Goal: Information Seeking & Learning: Learn about a topic

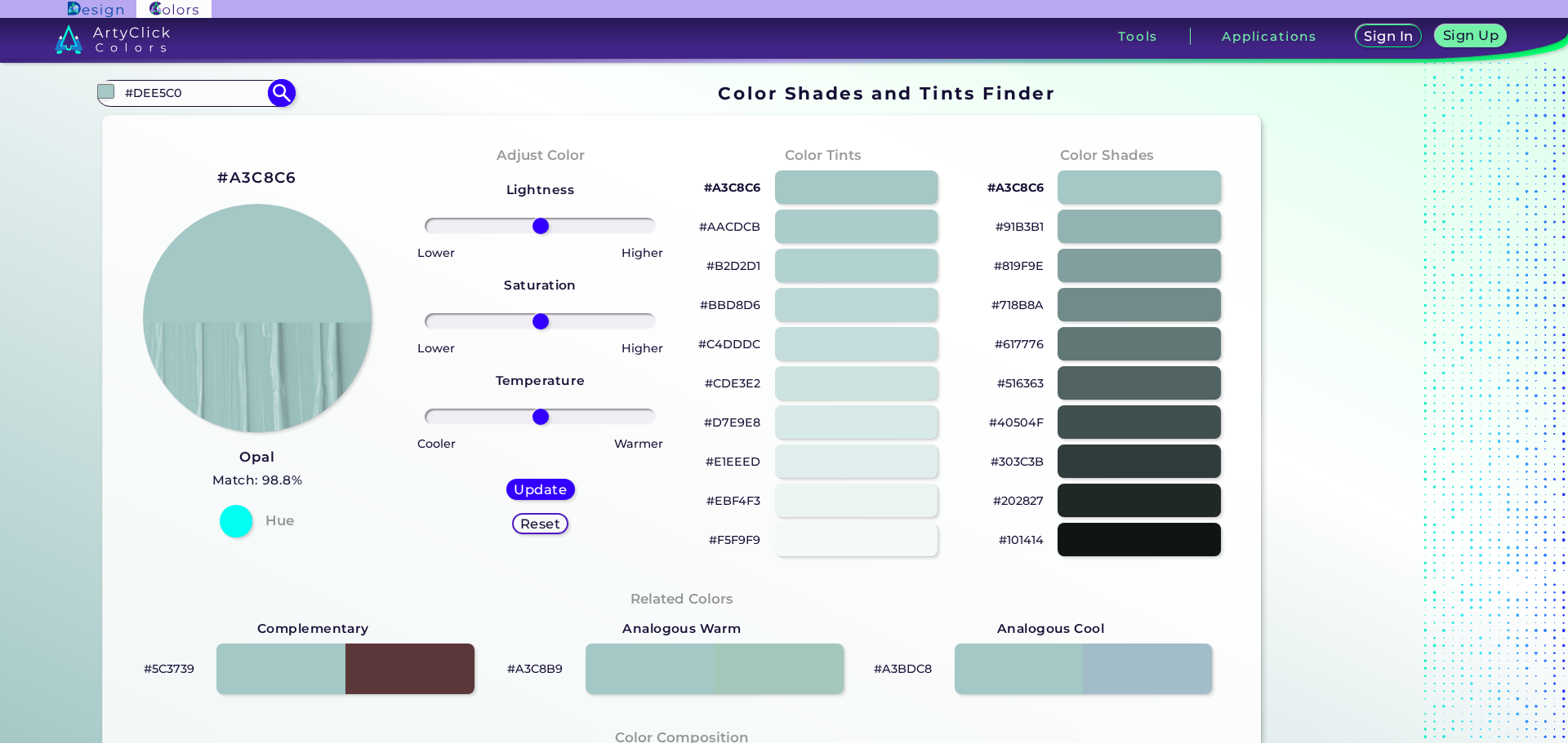
click at [181, 104] on input "#DEE5C0" at bounding box center [195, 93] width 152 height 22
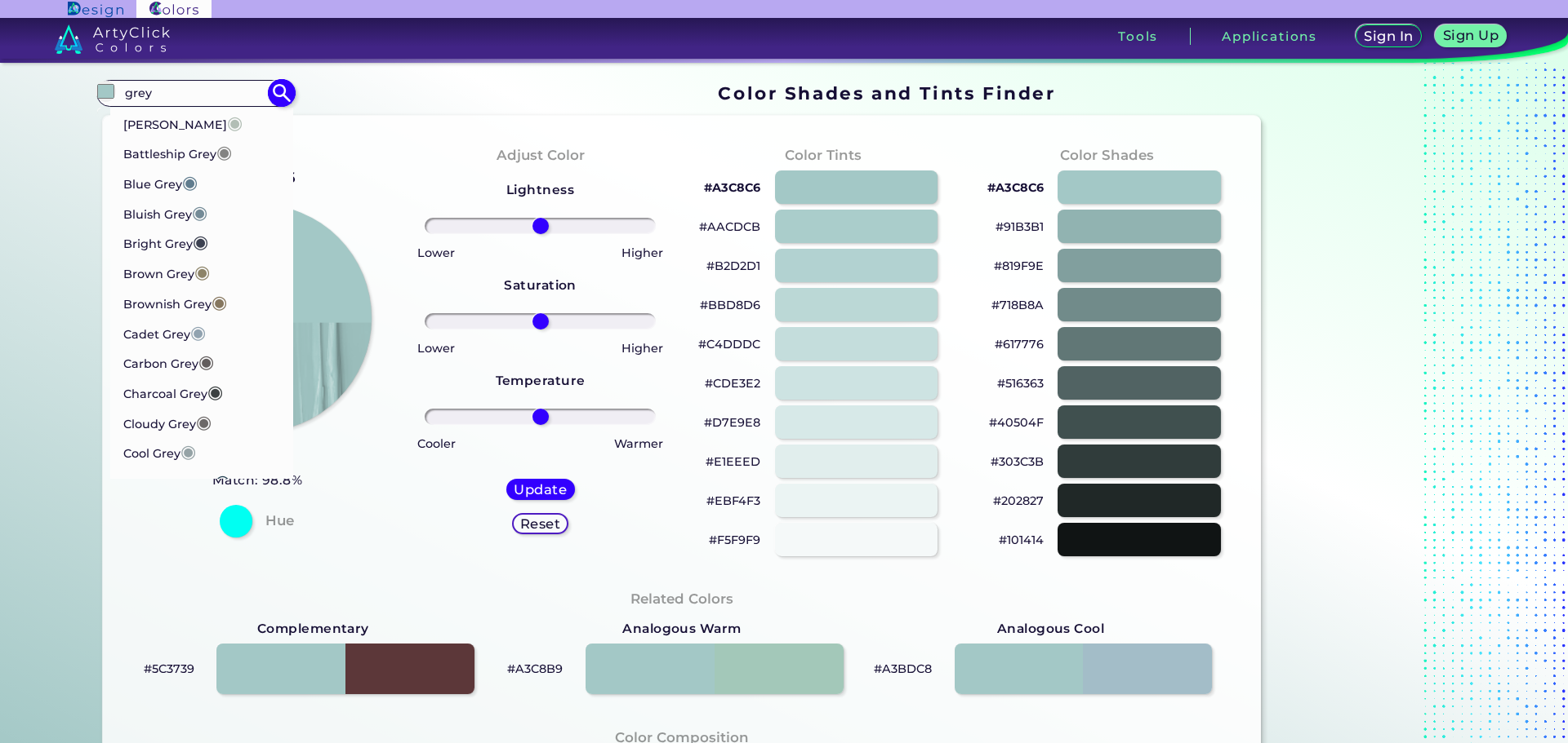
type input "grey"
click at [166, 227] on p "Bright Grey ◉" at bounding box center [165, 236] width 86 height 30
type input "#3c4151"
type input "#3C4151"
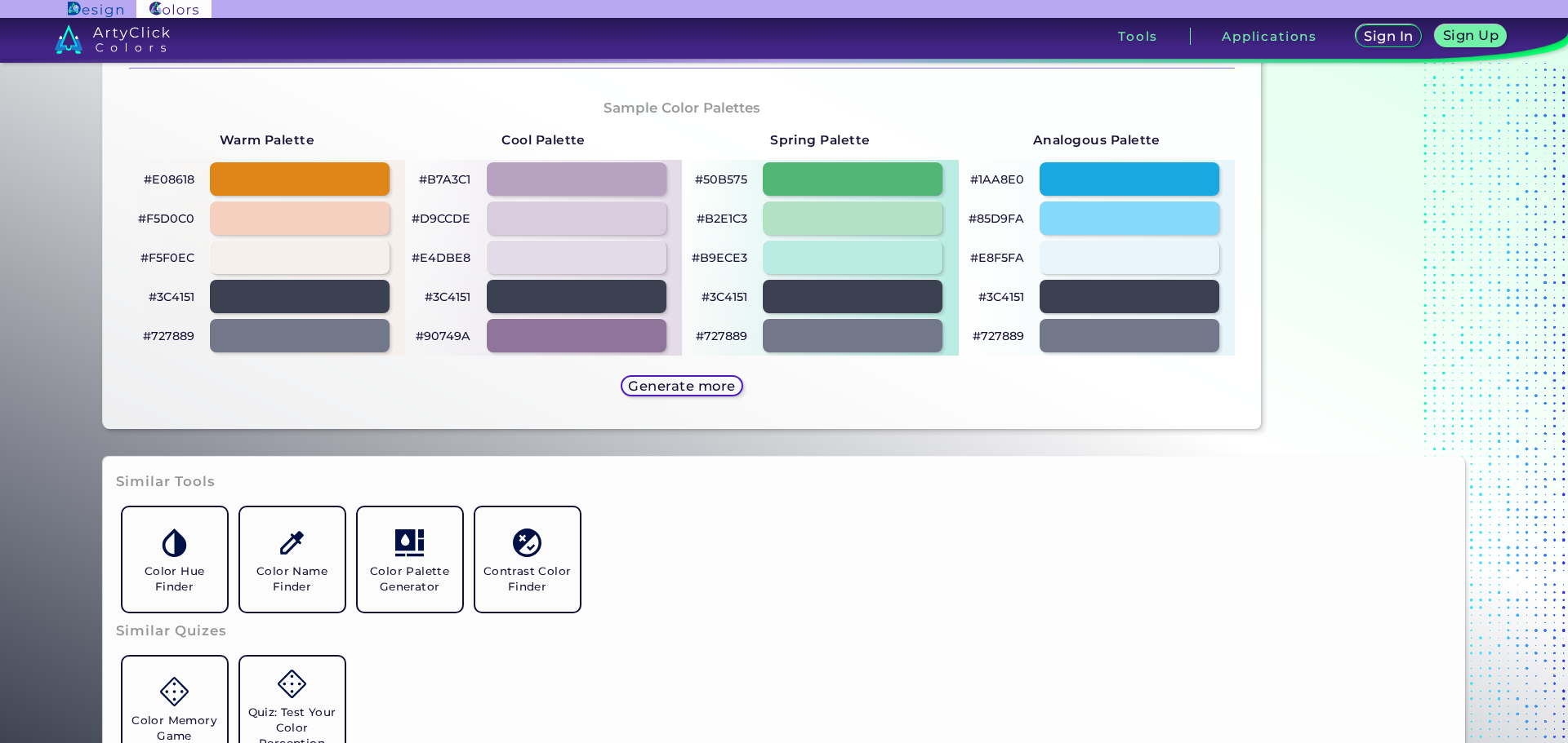
scroll to position [898, 0]
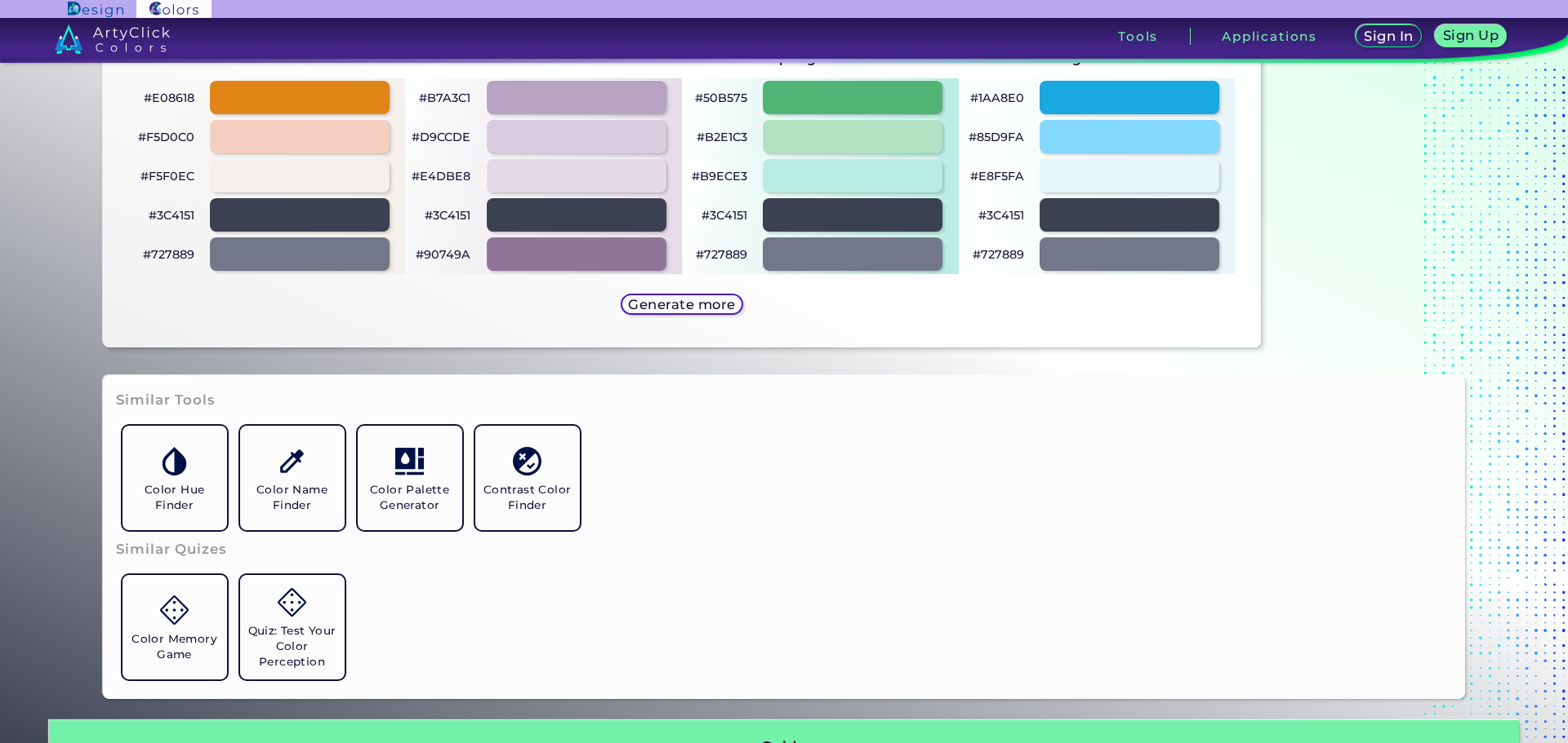
click at [669, 299] on h5 "Generate more" at bounding box center [682, 304] width 110 height 14
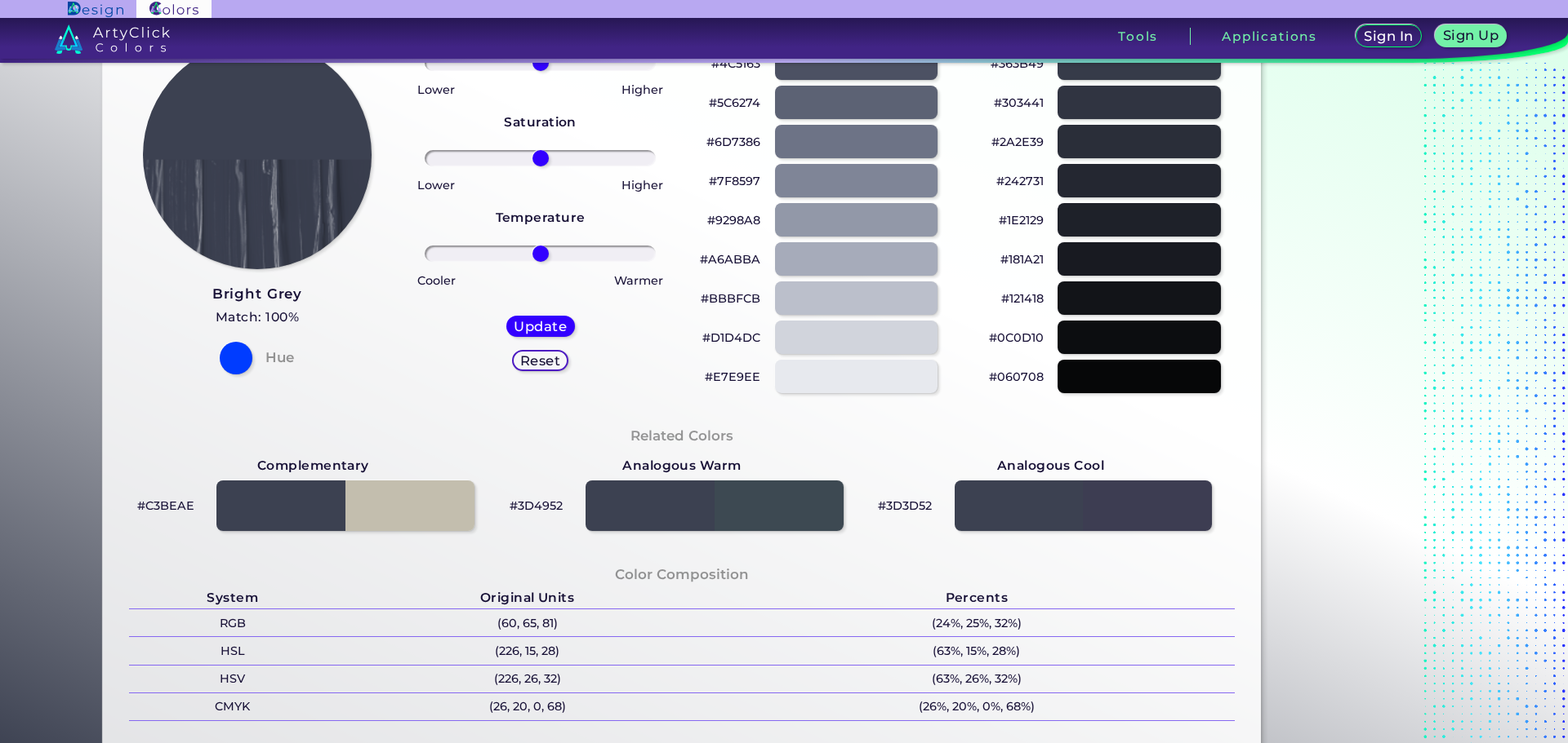
scroll to position [0, 0]
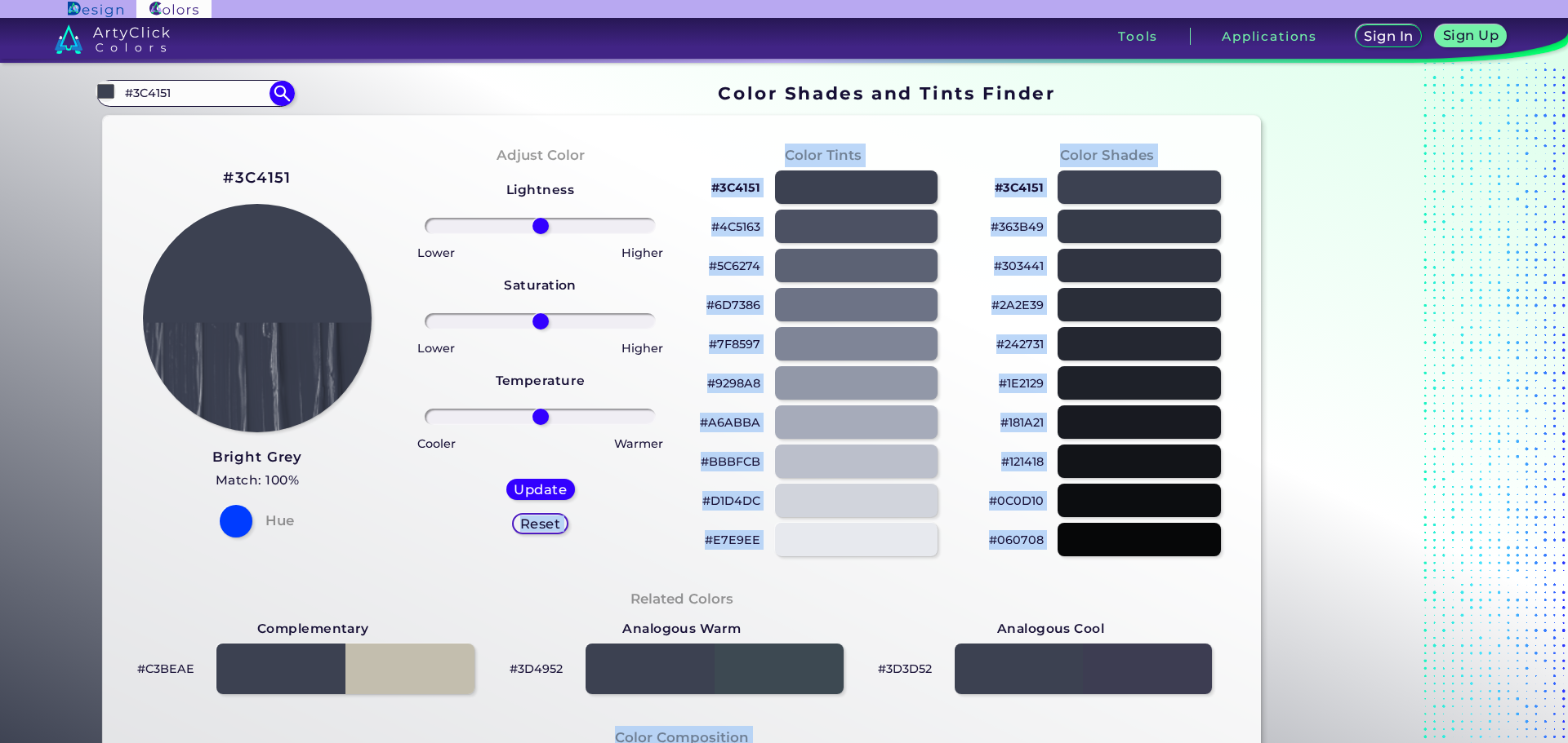
drag, startPoint x: 439, startPoint y: 560, endPoint x: 437, endPoint y: 578, distance: 18.1
click at [437, 578] on div "#3C4151 Bright Grey Match: 100% Hue Adjust Color Lightness Saturation Temperatu…" at bounding box center [682, 681] width 1159 height 1129
click at [425, 585] on div "Related Colors Complementary #C3BEAE Analogous Warm #3D4952 Analogous Cool #3D3…" at bounding box center [682, 642] width 1133 height 139
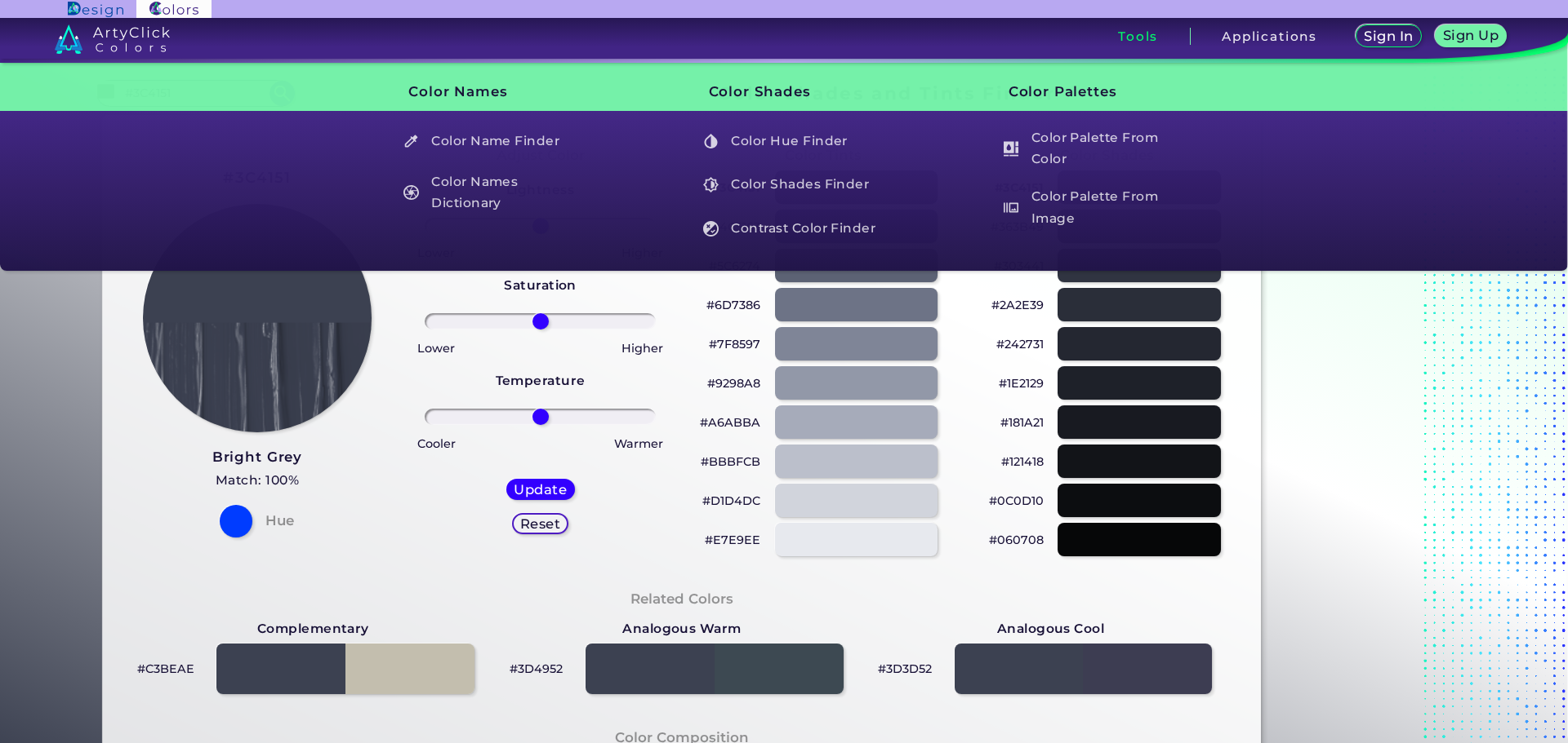
click at [1357, 563] on div at bounding box center [1369, 665] width 204 height 1174
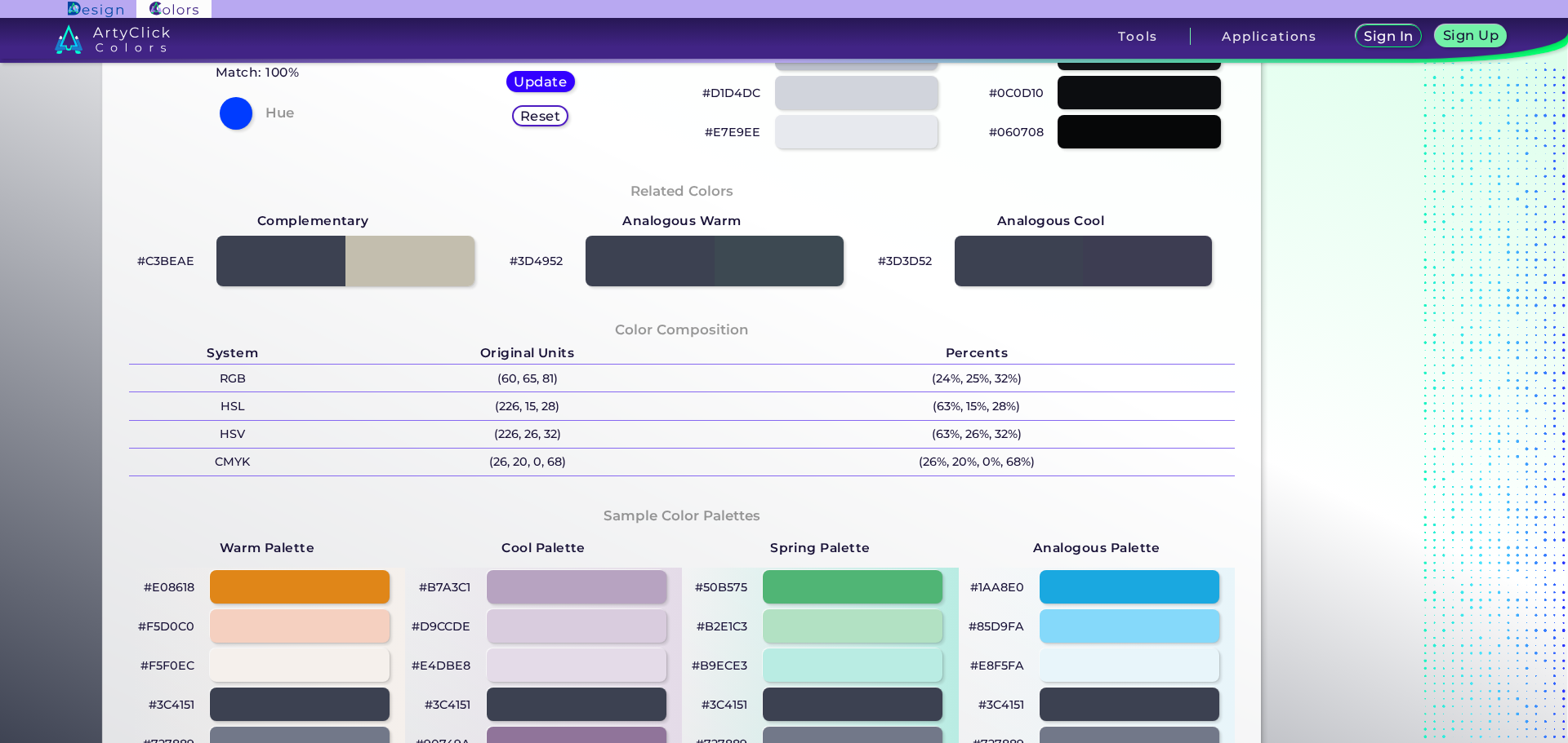
scroll to position [652, 0]
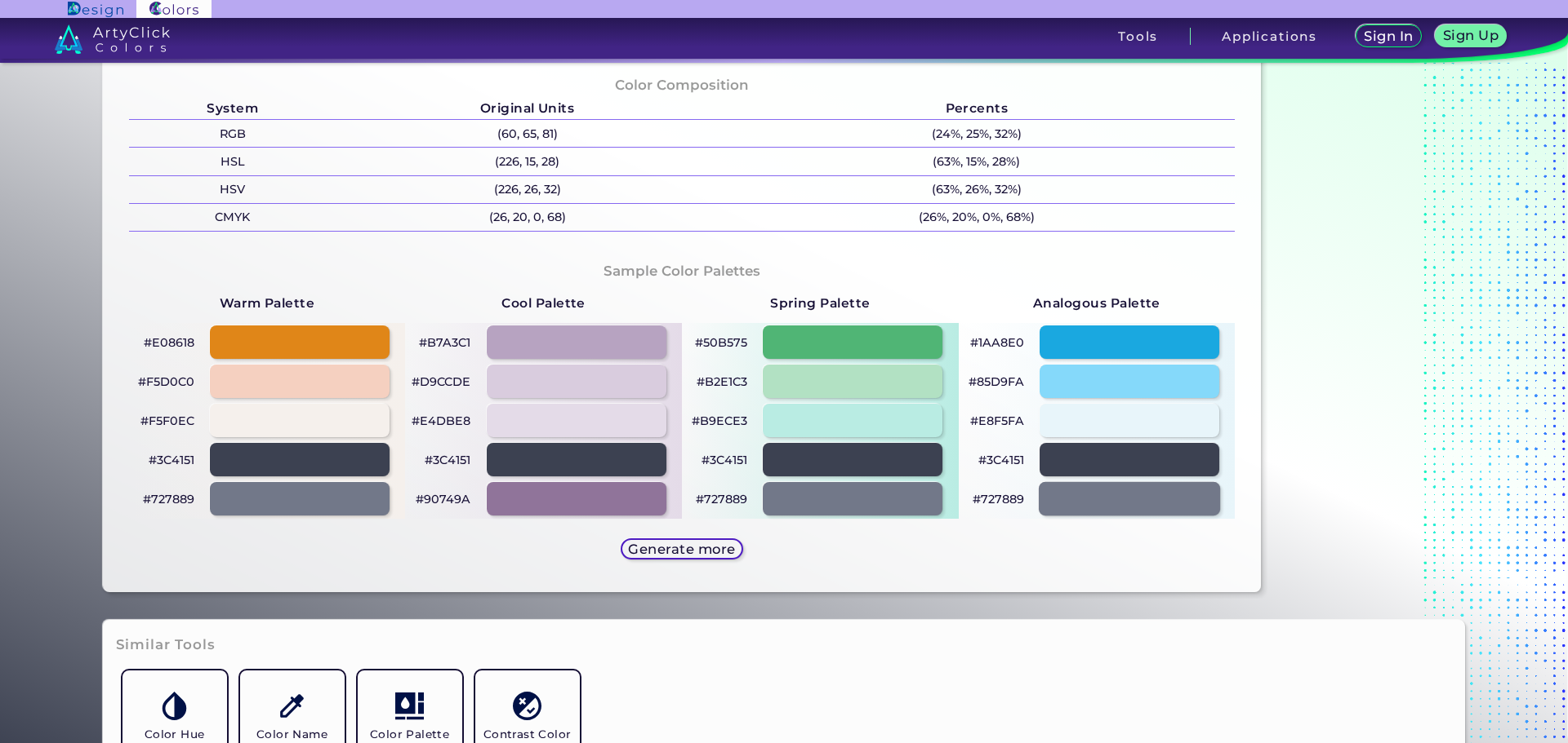
click at [1061, 495] on div at bounding box center [1129, 498] width 181 height 33
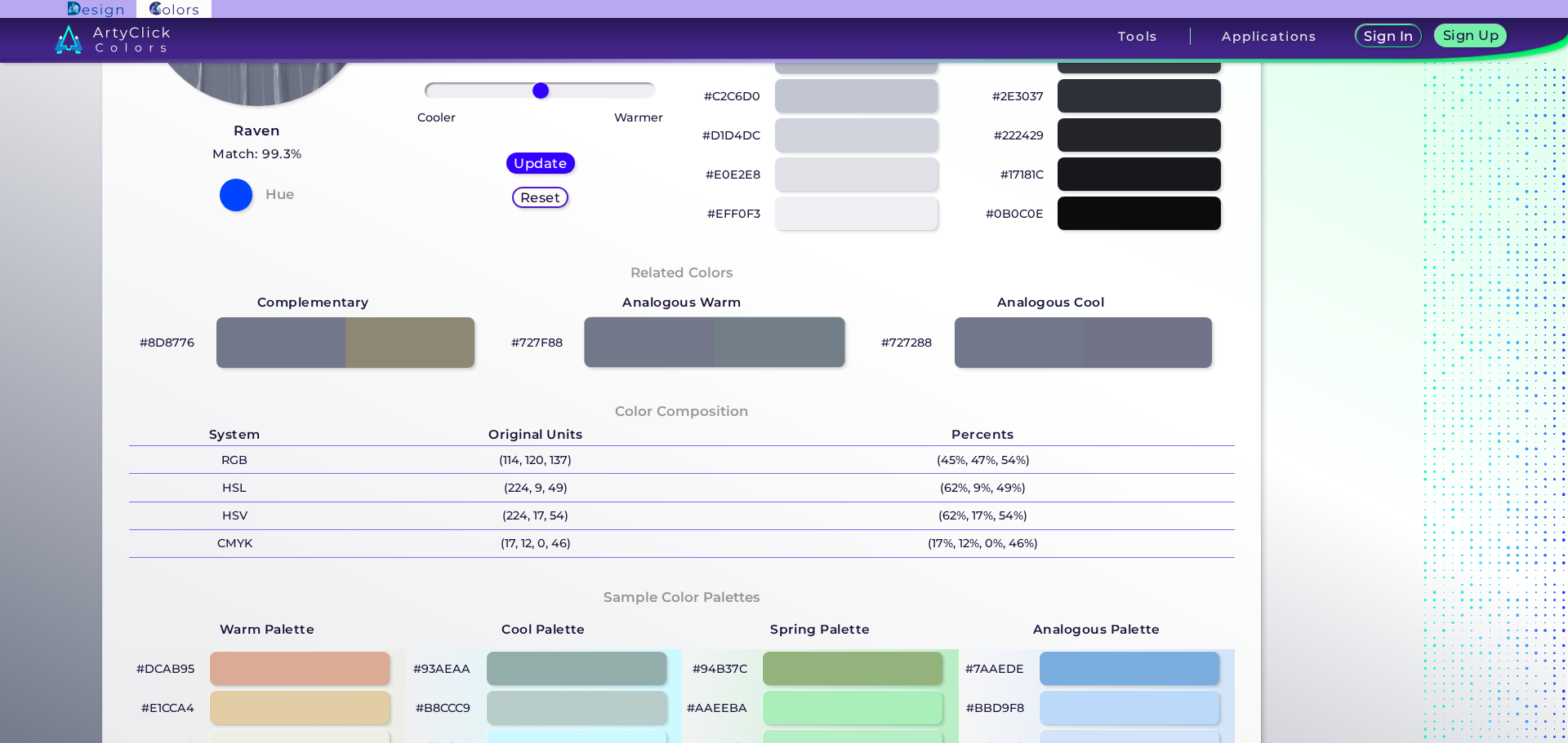
scroll to position [81, 0]
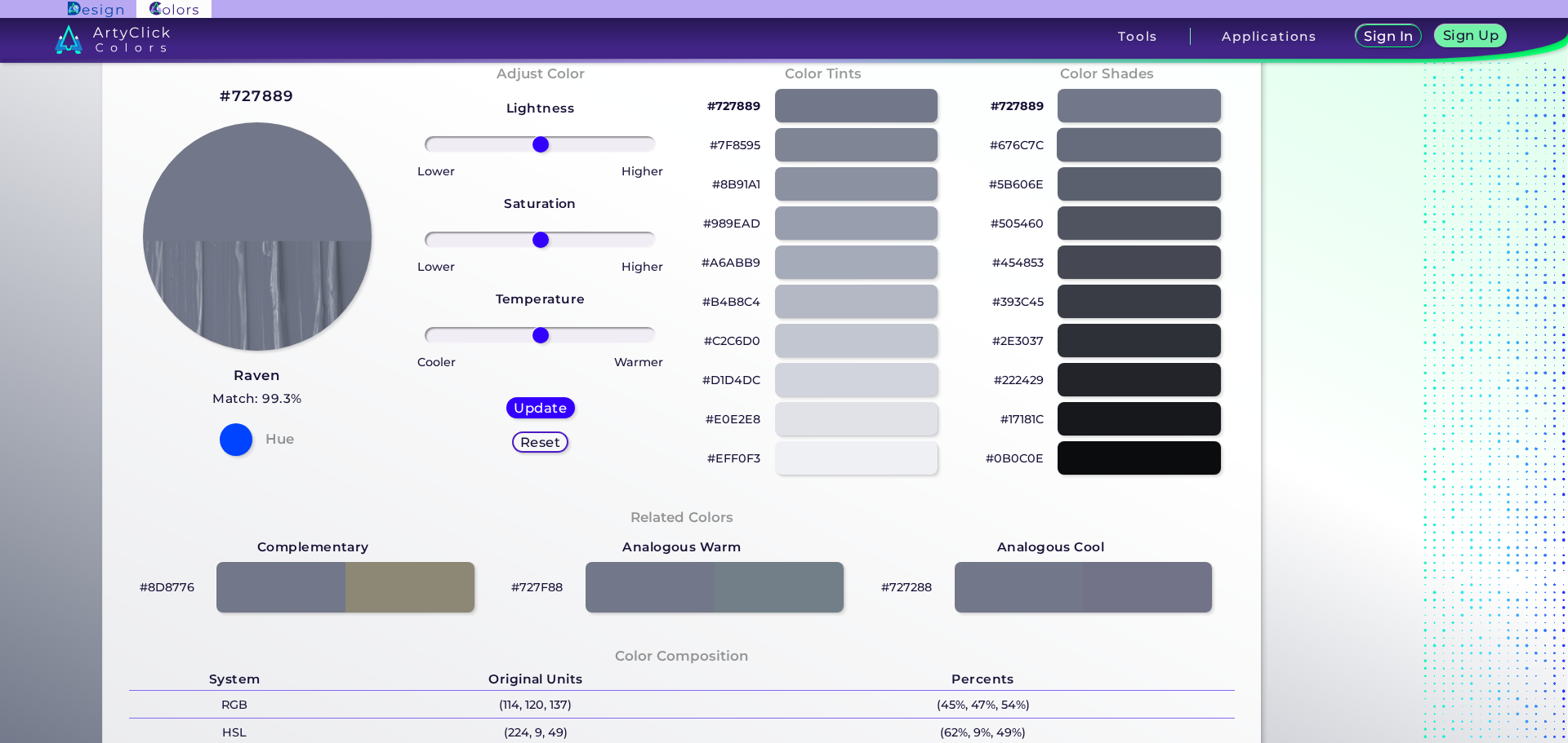
click at [1084, 131] on div at bounding box center [1138, 144] width 164 height 33
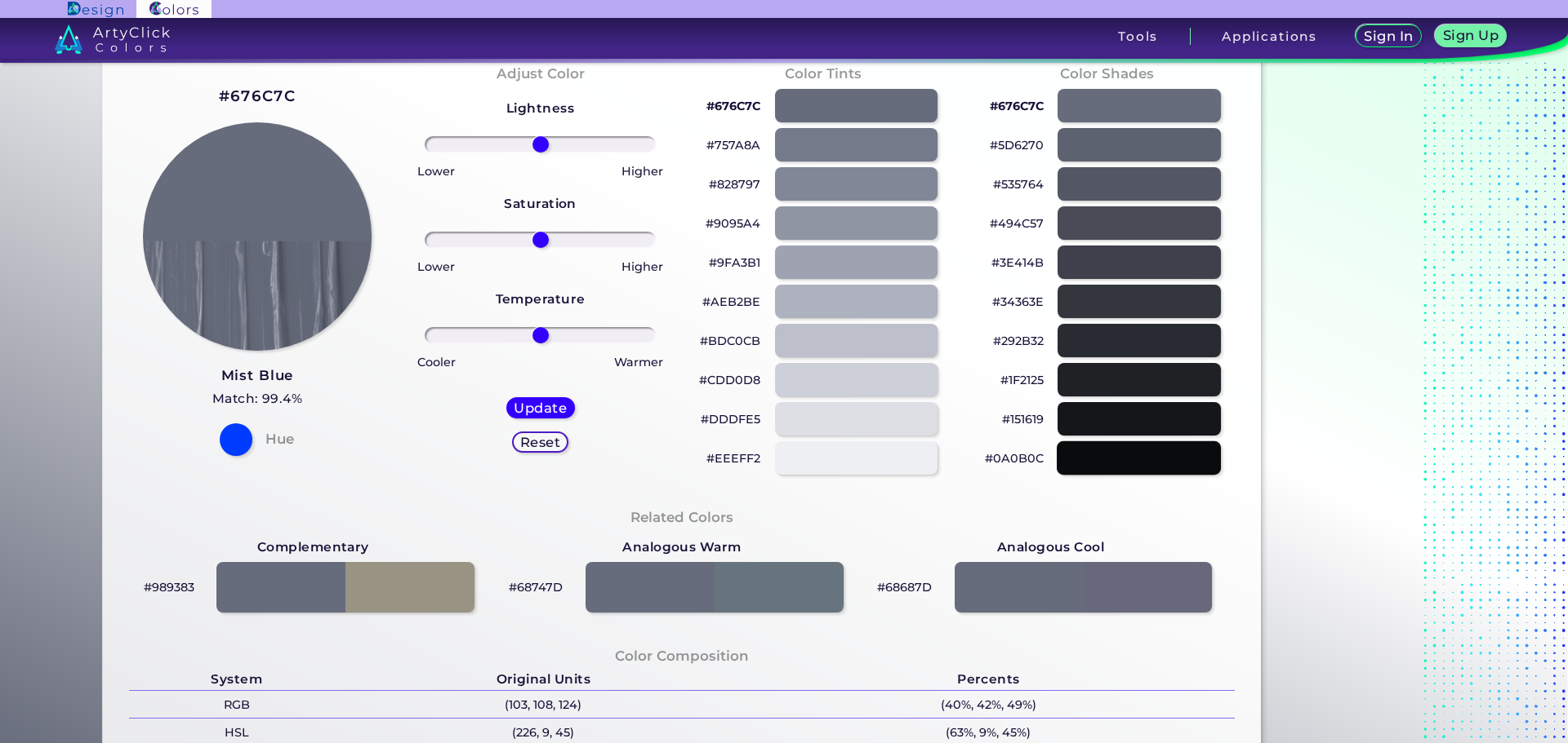
scroll to position [245, 0]
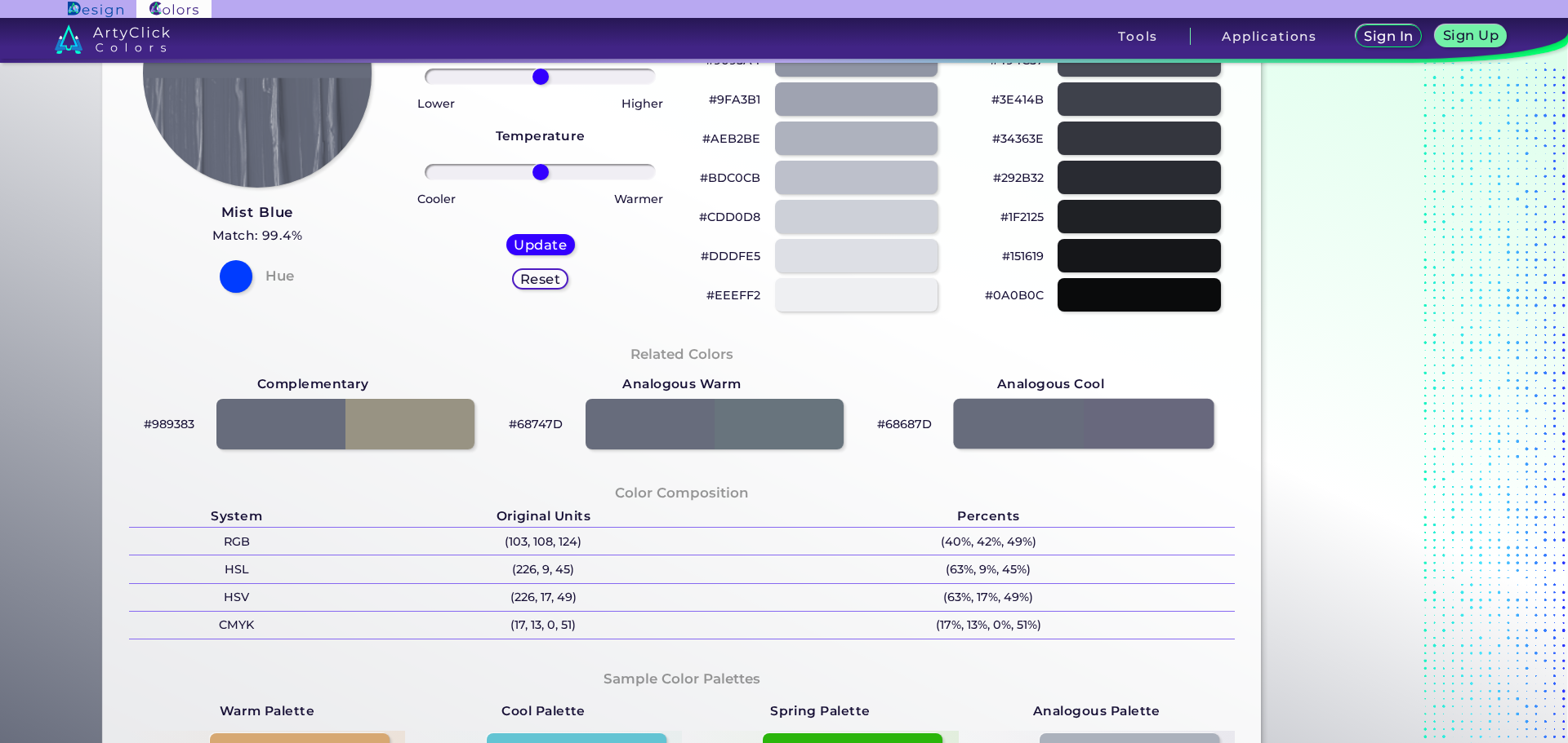
click at [1037, 442] on div at bounding box center [1083, 425] width 261 height 51
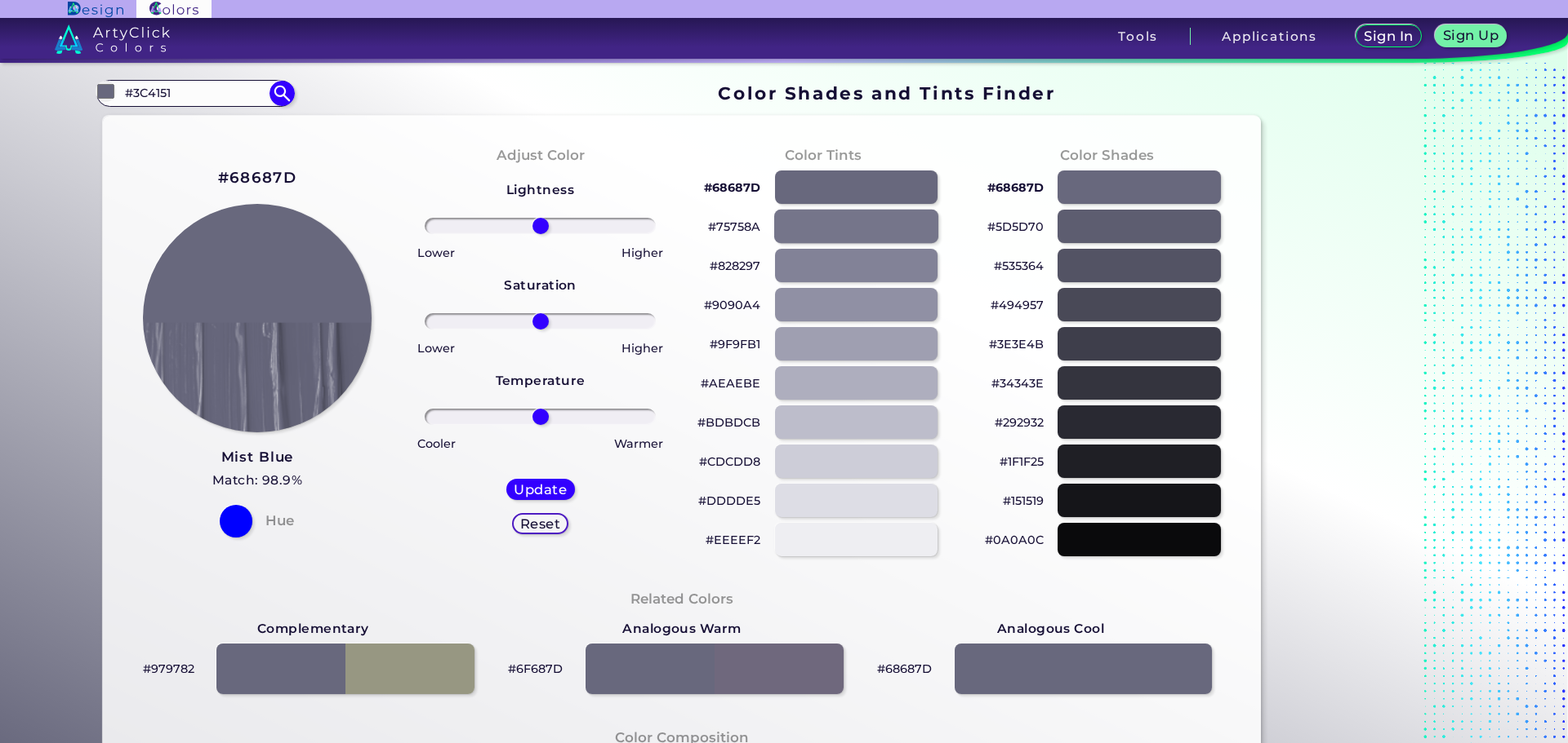
click at [828, 227] on div at bounding box center [856, 226] width 164 height 33
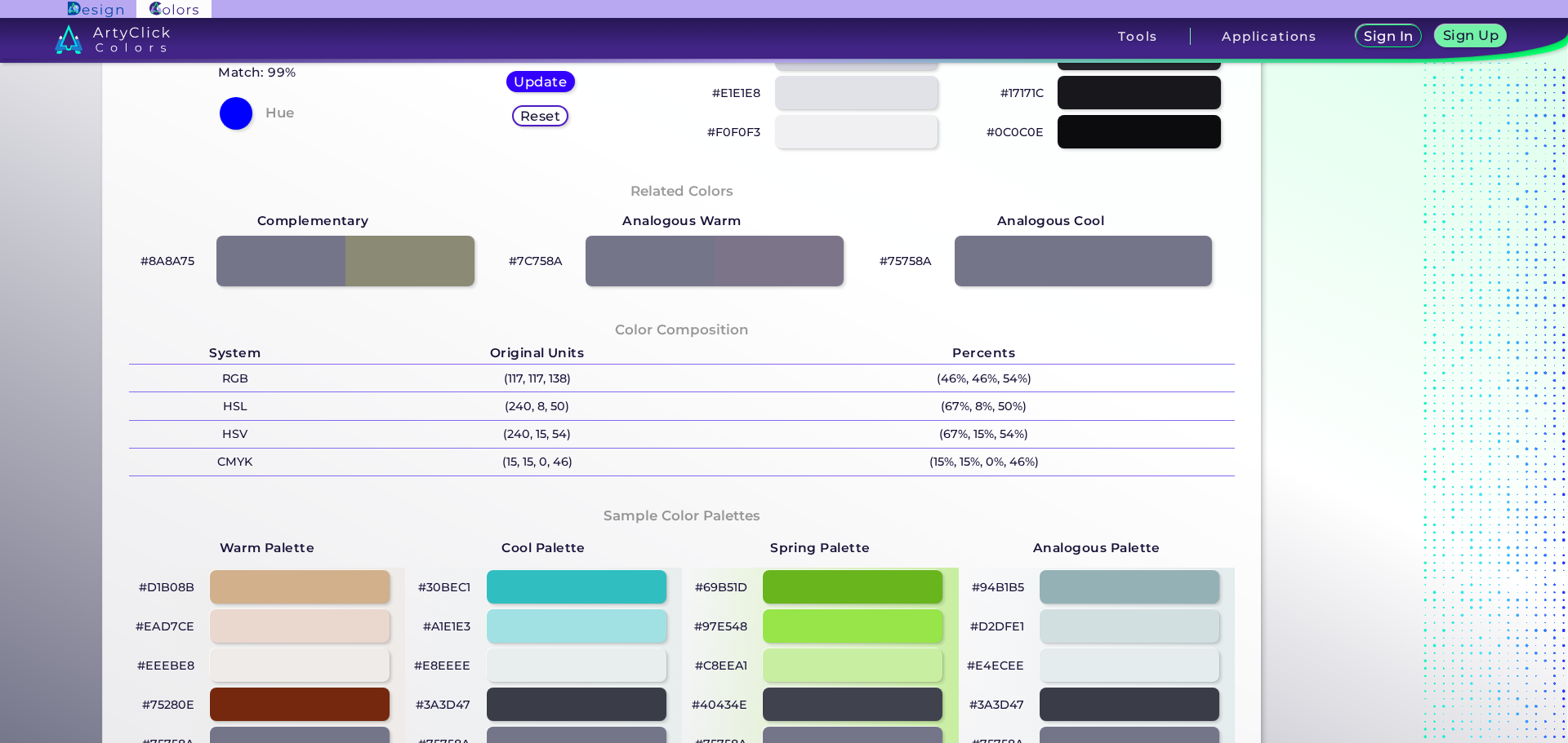
scroll to position [652, 0]
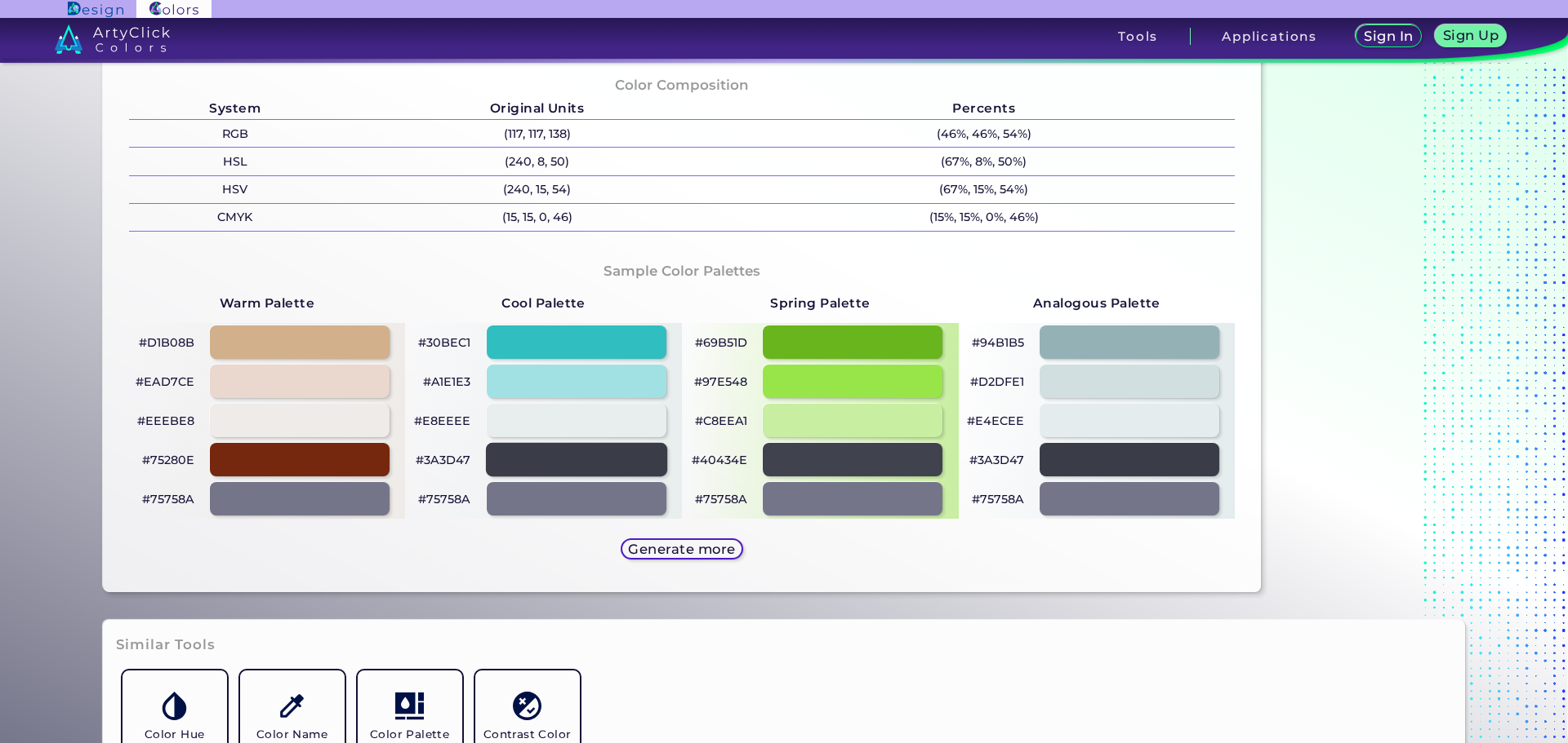
click at [533, 460] on div at bounding box center [576, 459] width 181 height 33
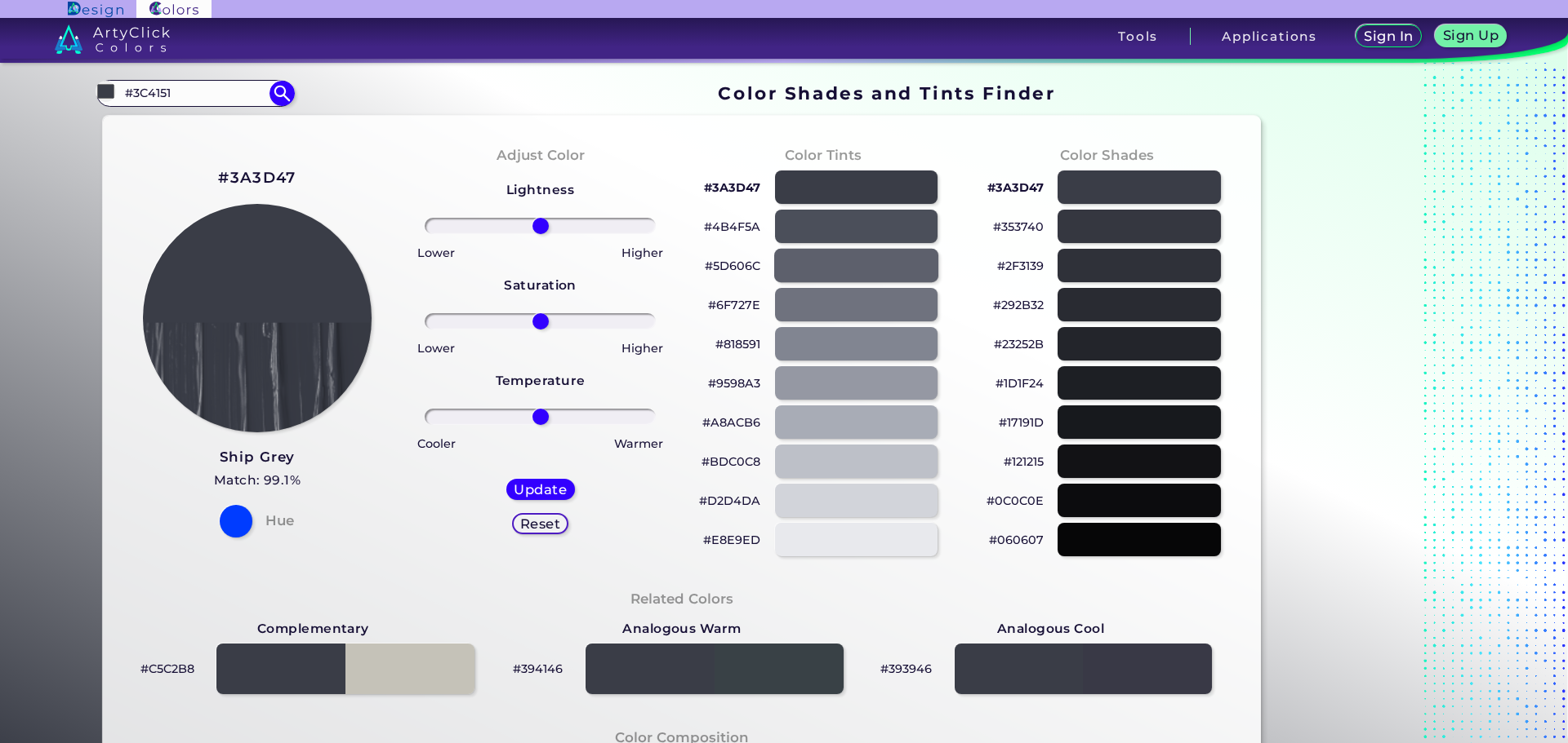
click at [876, 266] on div at bounding box center [856, 265] width 164 height 33
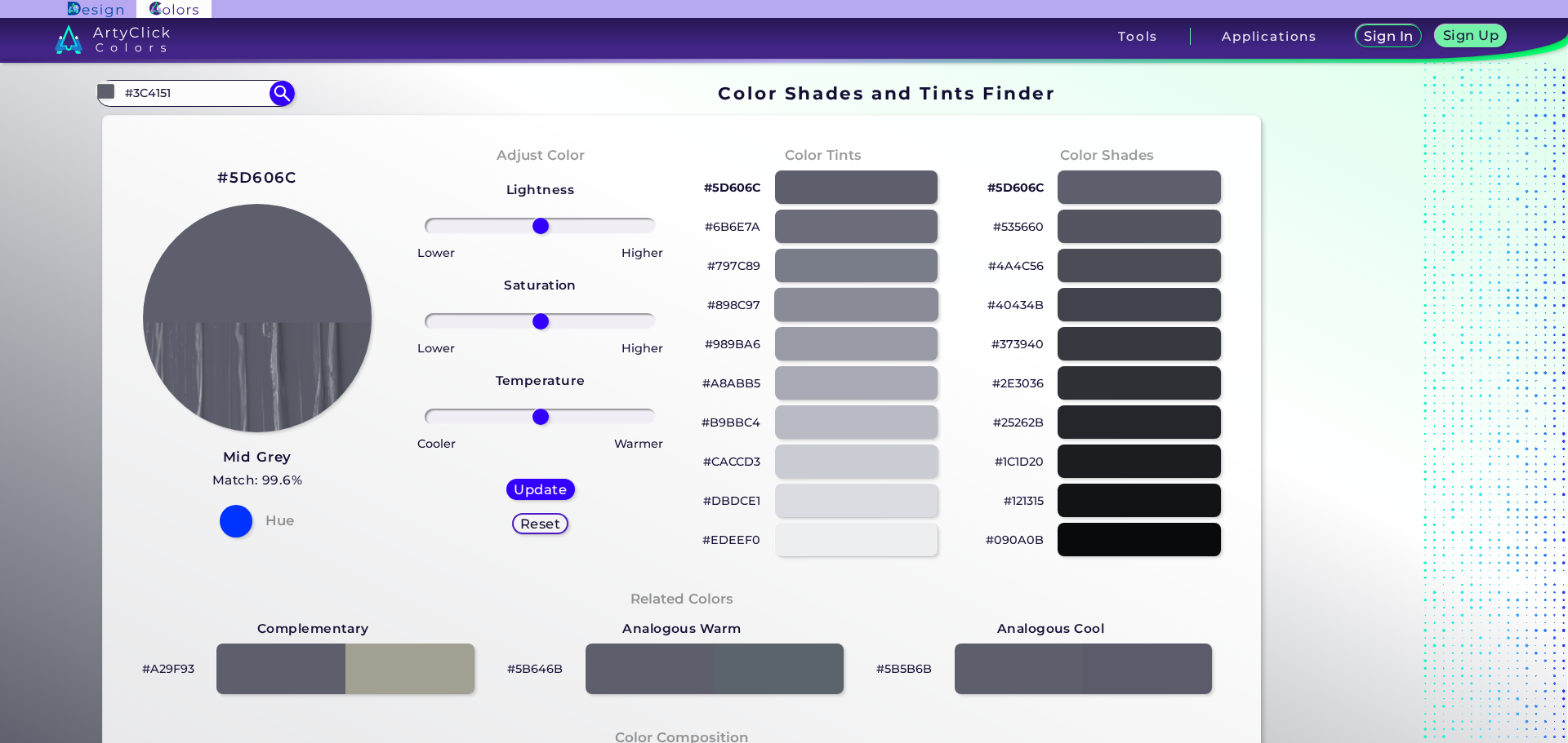
click at [870, 314] on div at bounding box center [856, 304] width 164 height 33
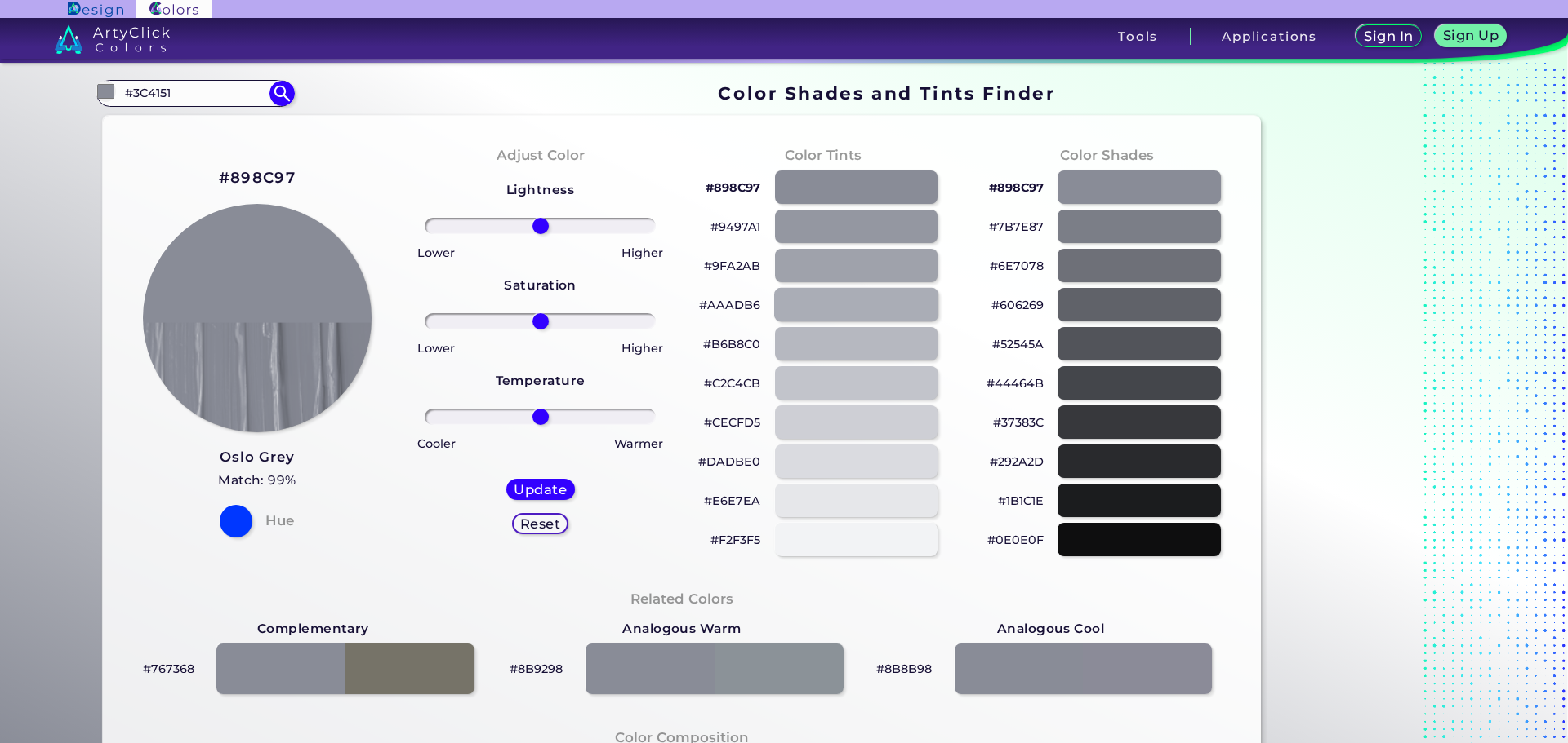
click at [876, 317] on div at bounding box center [856, 304] width 164 height 33
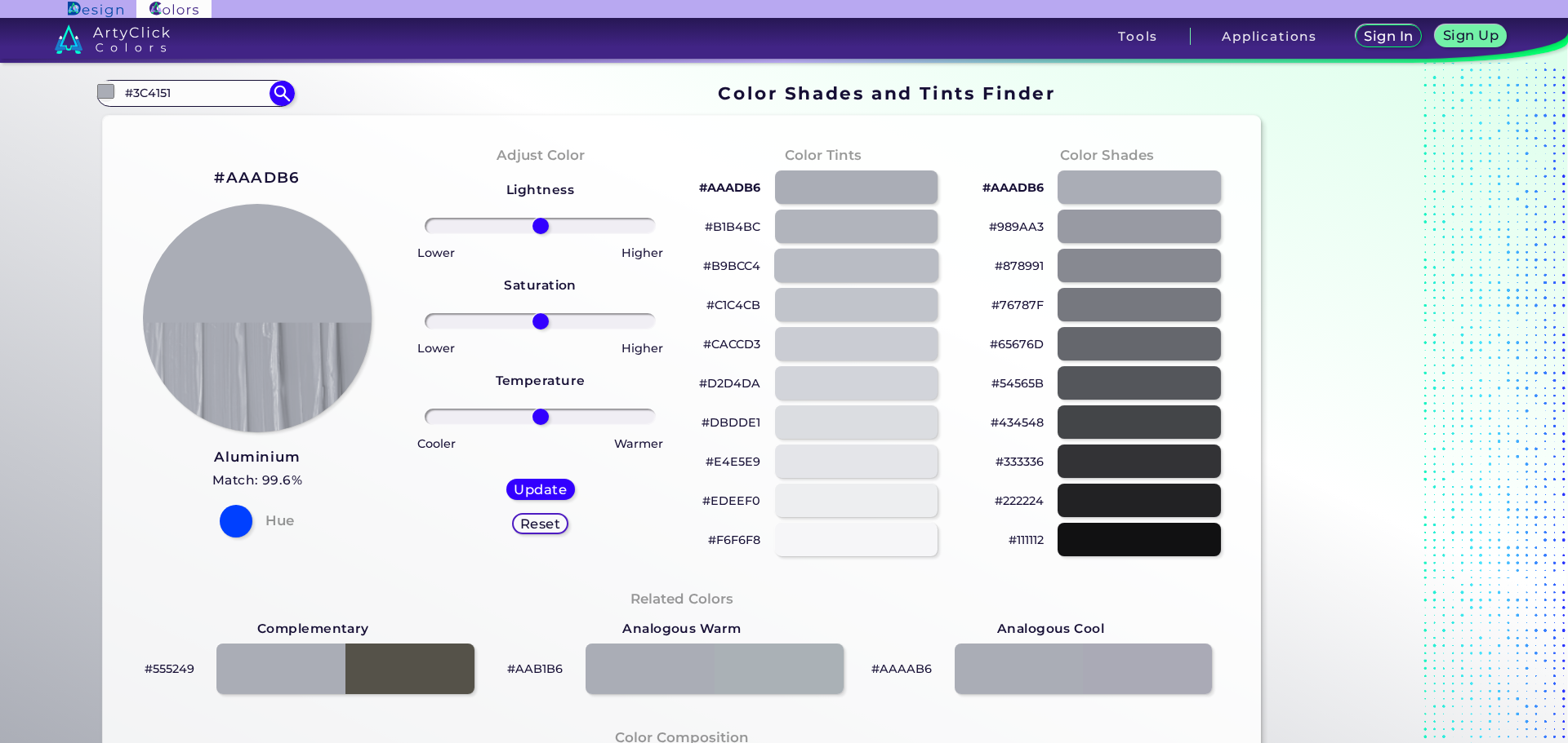
click at [880, 269] on div at bounding box center [856, 265] width 164 height 33
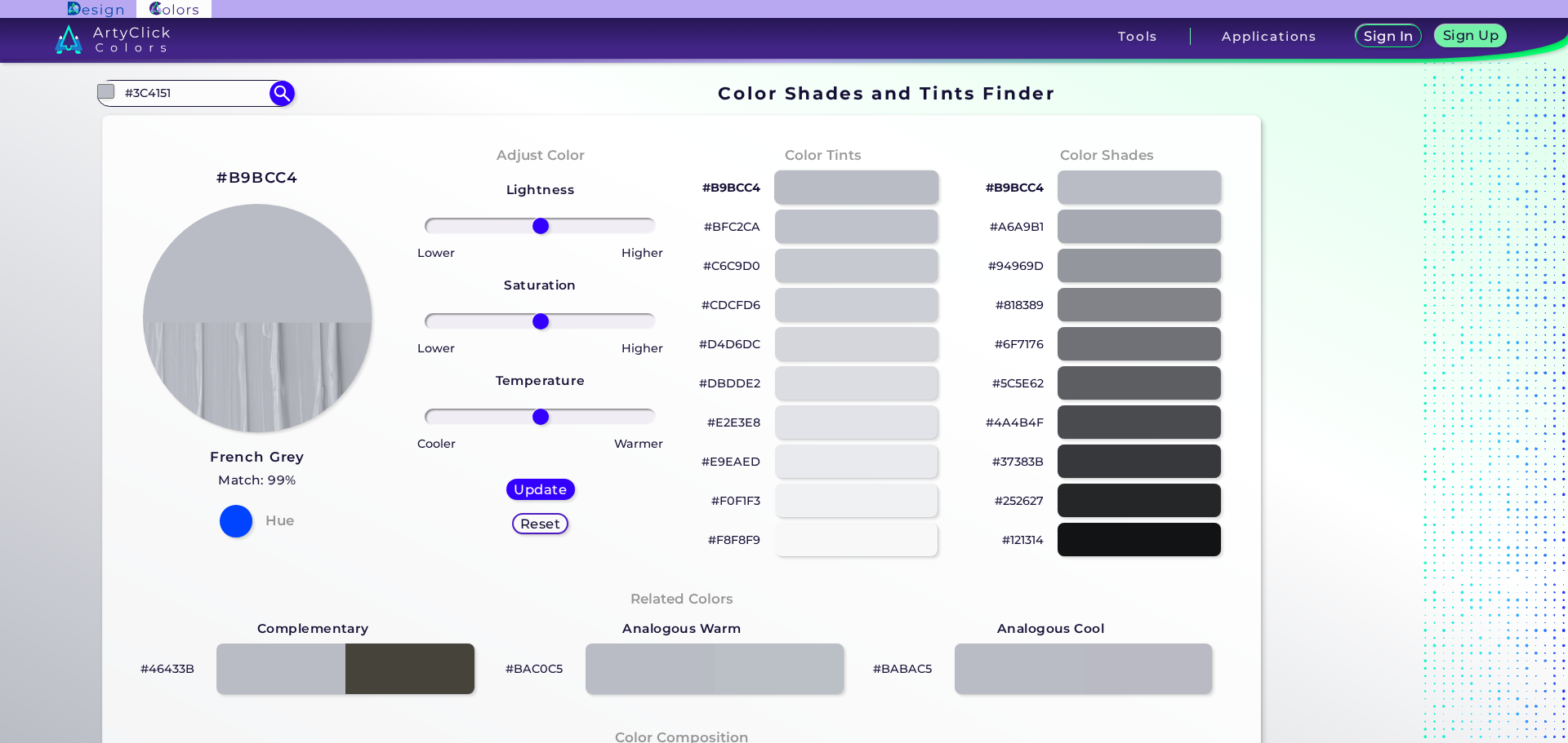
click at [896, 199] on div at bounding box center [856, 187] width 164 height 33
click at [1116, 185] on div at bounding box center [1138, 187] width 164 height 33
click at [1086, 233] on div at bounding box center [1138, 226] width 164 height 33
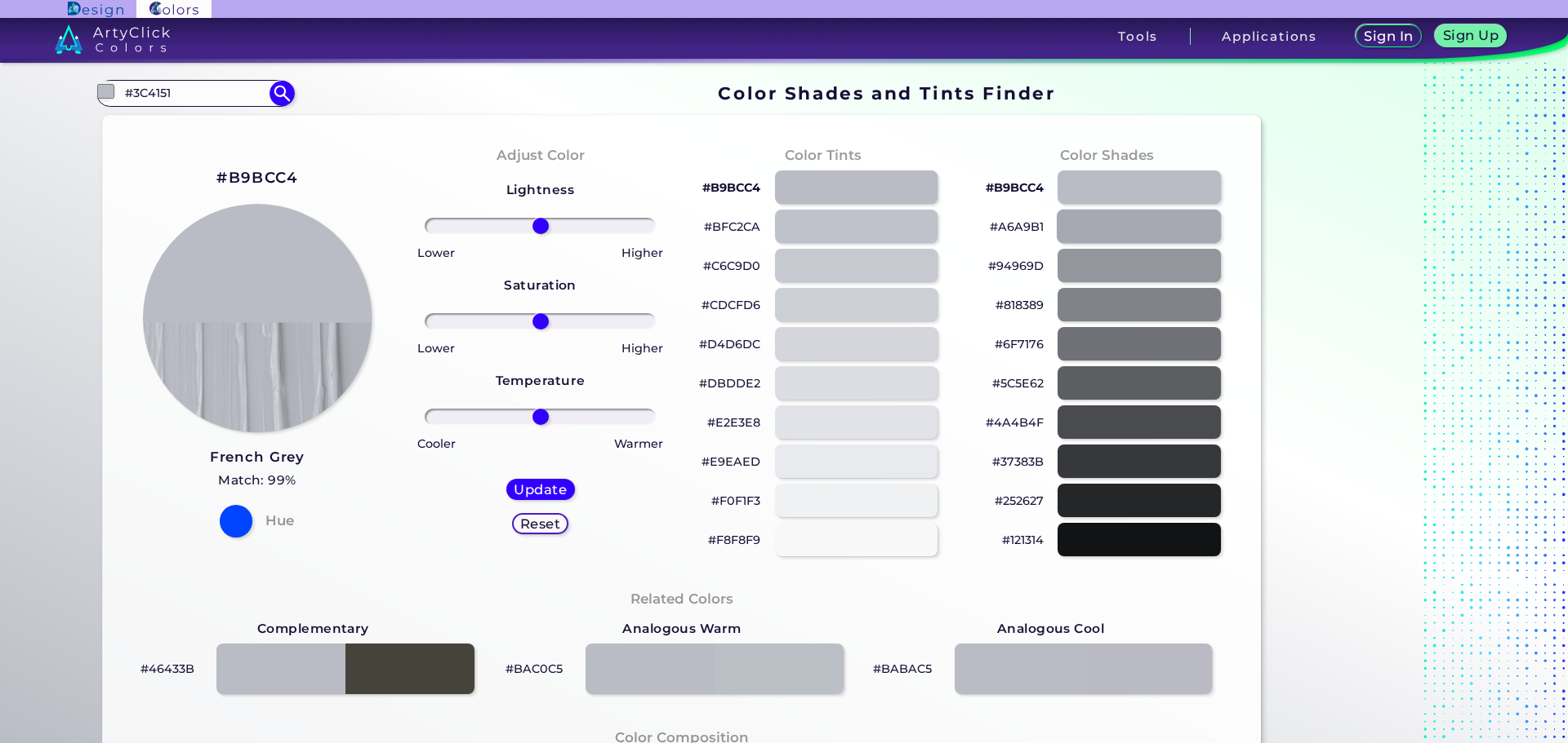
type input "#a6a9b1"
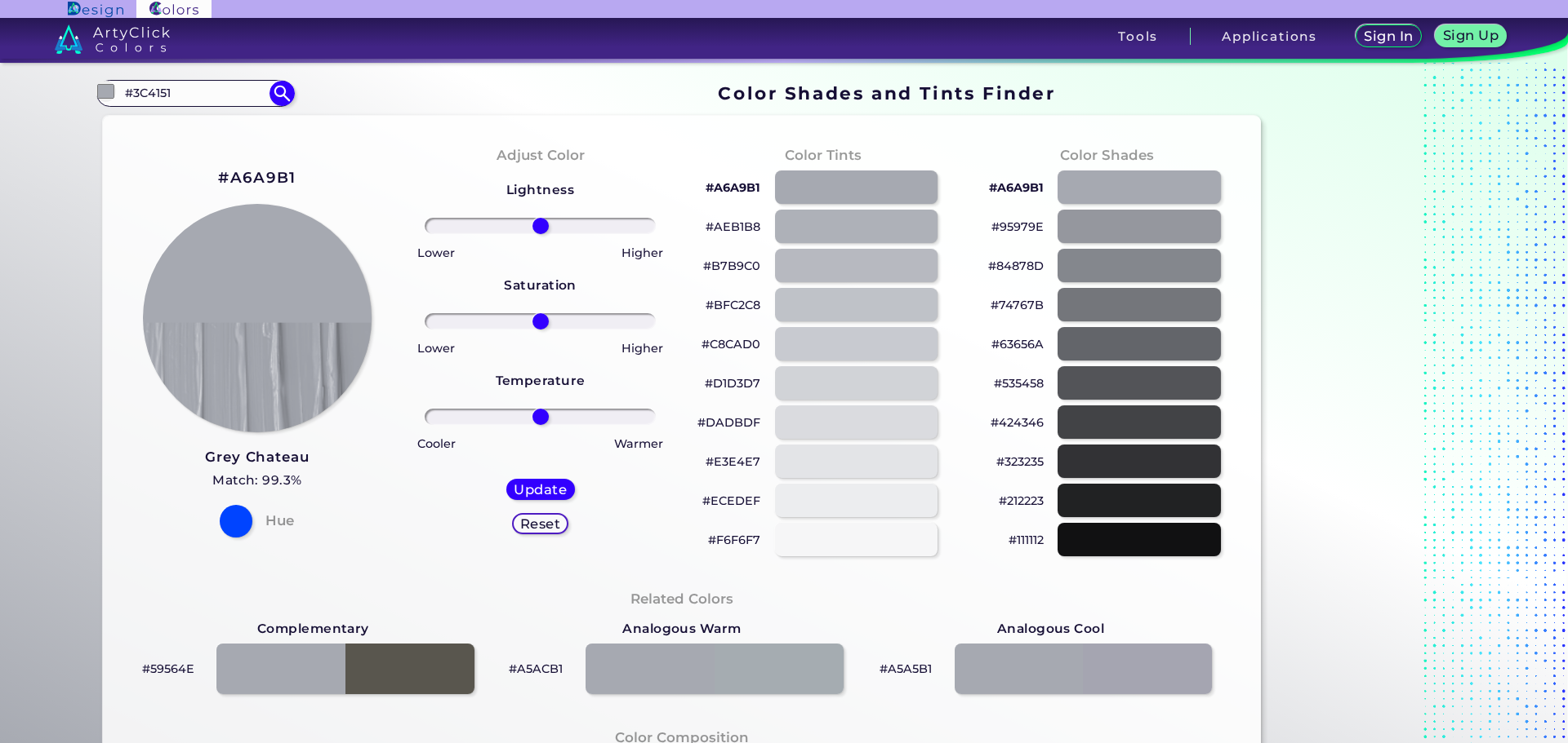
click at [422, 520] on div "Lightness Saturation Temperature Lower Higher Lower Higher Cooler Warmer Update…" at bounding box center [540, 363] width 257 height 392
click at [164, 93] on input "#3C4151" at bounding box center [195, 93] width 152 height 22
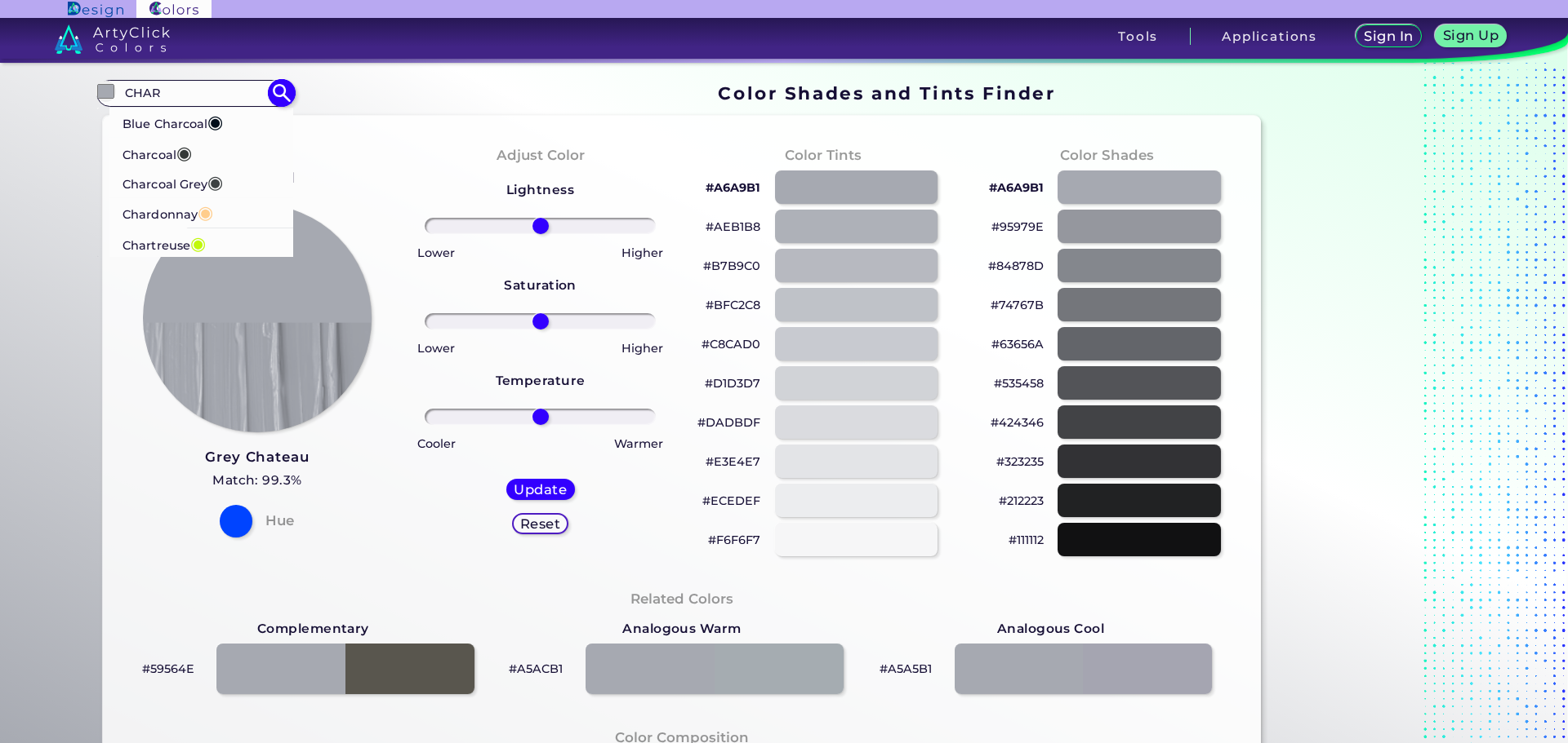
type input "CHAR"
click at [168, 174] on p "Charcoal Grey ◉" at bounding box center [173, 182] width 100 height 30
type input "#3c4142"
type input "#3C4142"
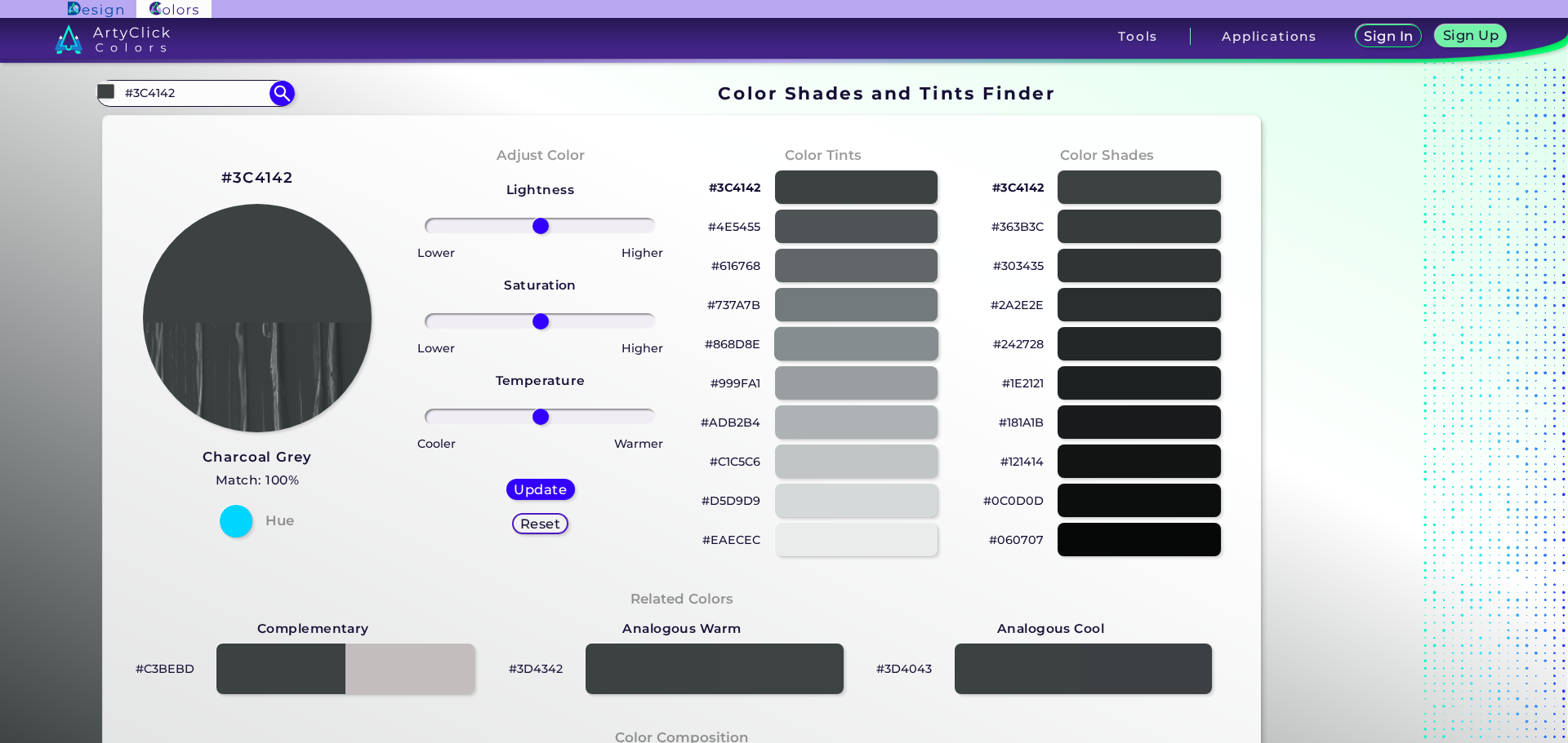
click at [899, 343] on div at bounding box center [856, 344] width 164 height 33
type input "#868d8e"
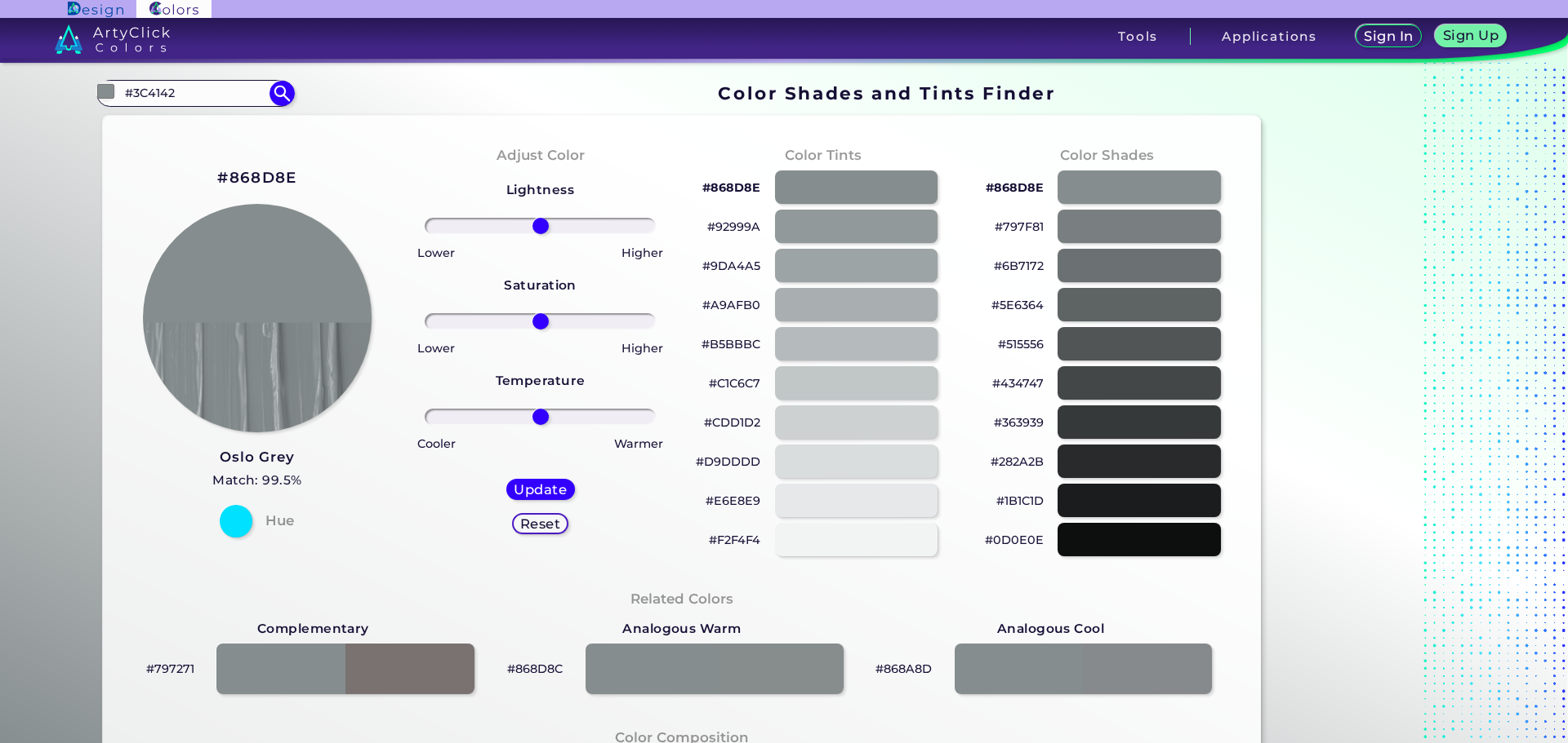
scroll to position [327, 0]
